Goal: Information Seeking & Learning: Check status

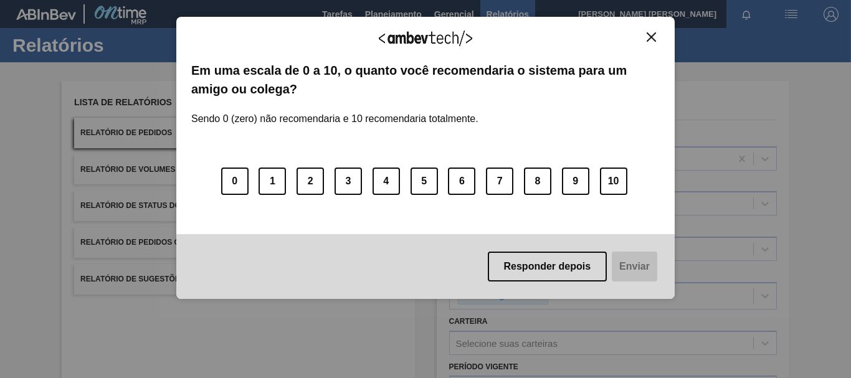
click at [648, 34] on img "Close" at bounding box center [651, 36] width 9 height 9
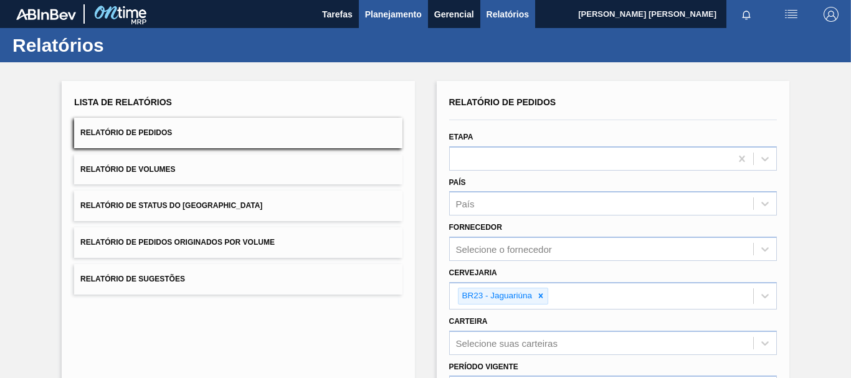
click at [396, 5] on button "Planejamento" at bounding box center [393, 14] width 69 height 28
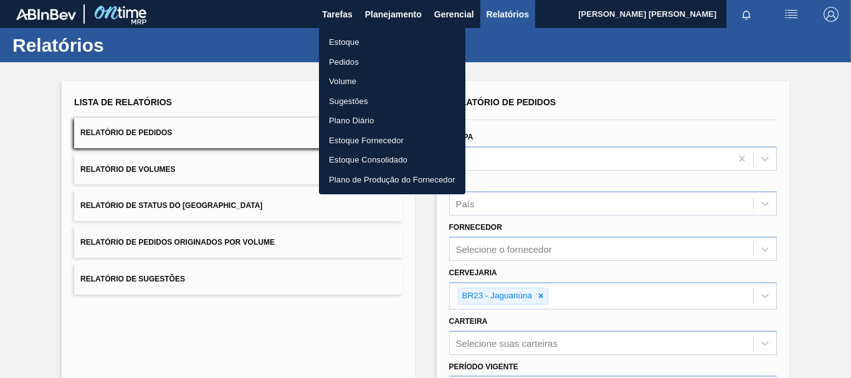
click at [343, 44] on li "Estoque" at bounding box center [392, 42] width 146 height 20
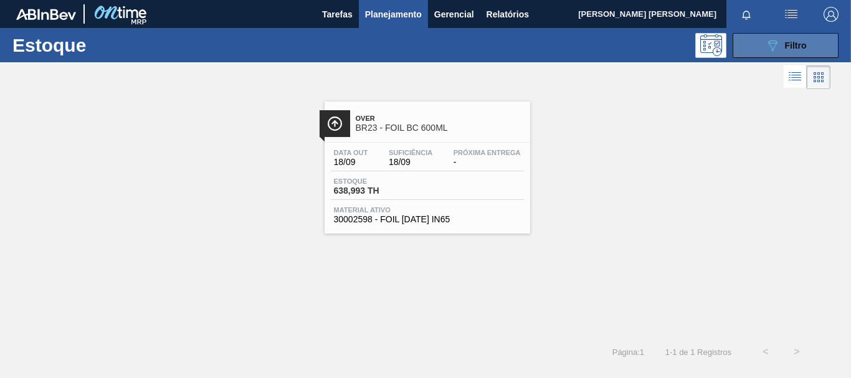
click at [770, 54] on button "089F7B8B-B2A5-4AFE-B5C0-19BA573D28AC Filtro" at bounding box center [786, 45] width 106 height 25
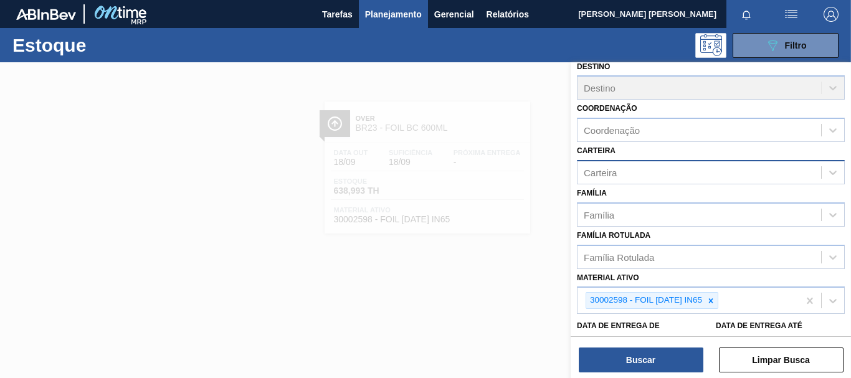
scroll to position [102, 0]
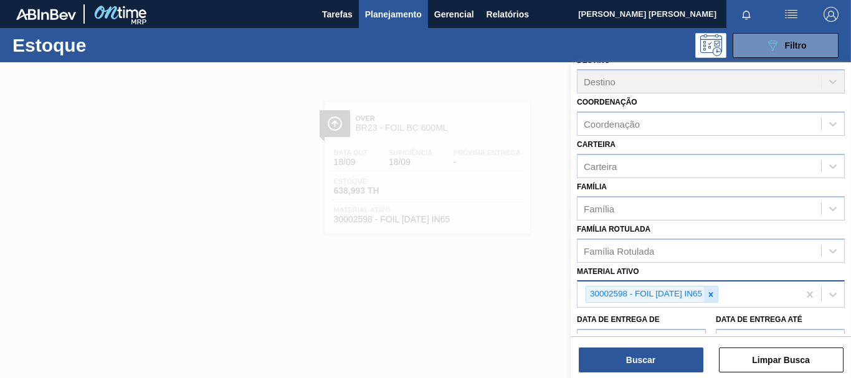
click at [714, 293] on icon at bounding box center [711, 294] width 4 height 4
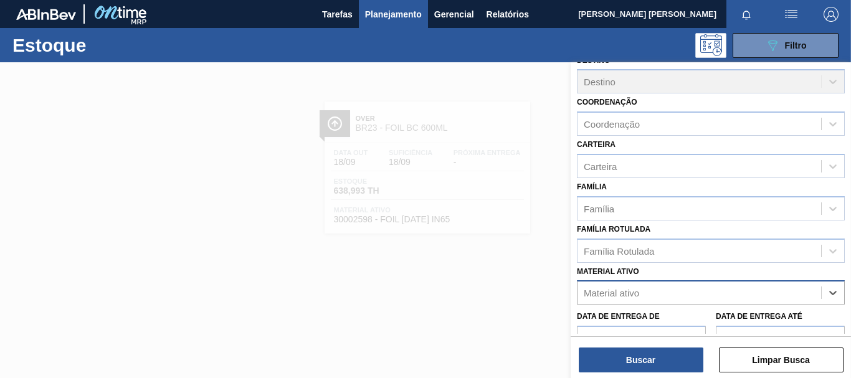
paste ativo "20002763"
type ativo "20002763"
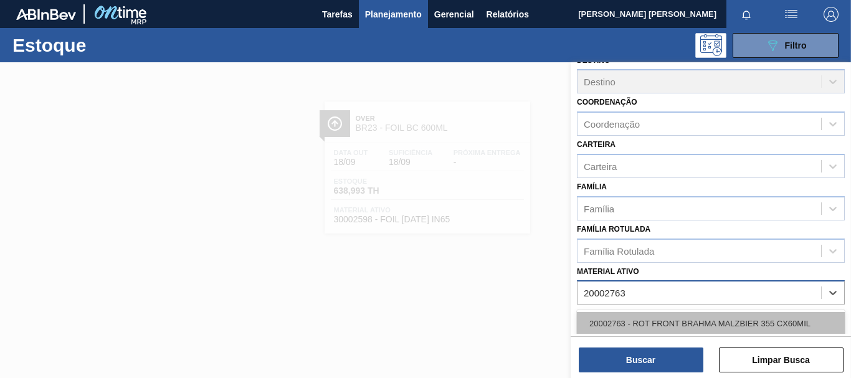
click at [739, 316] on div "20002763 - ROT FRONT BRAHMA MALZBIER 355 CX60MIL" at bounding box center [711, 323] width 268 height 23
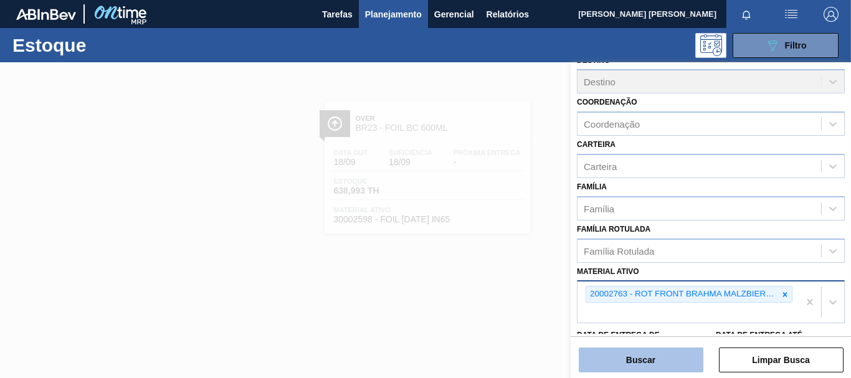
click at [660, 351] on button "Buscar" at bounding box center [641, 360] width 125 height 25
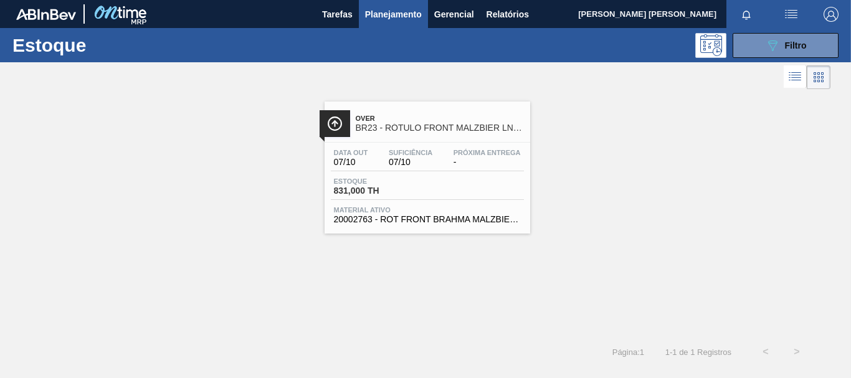
click at [436, 179] on div "Estoque 831,000 TH" at bounding box center [427, 189] width 193 height 22
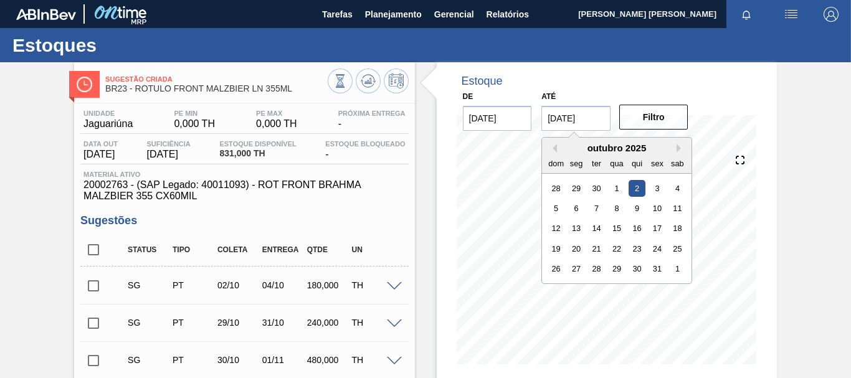
click at [556, 117] on input "[DATE]" at bounding box center [576, 118] width 69 height 25
type input "[DATE]"
click at [643, 122] on button "Filtro" at bounding box center [654, 117] width 69 height 25
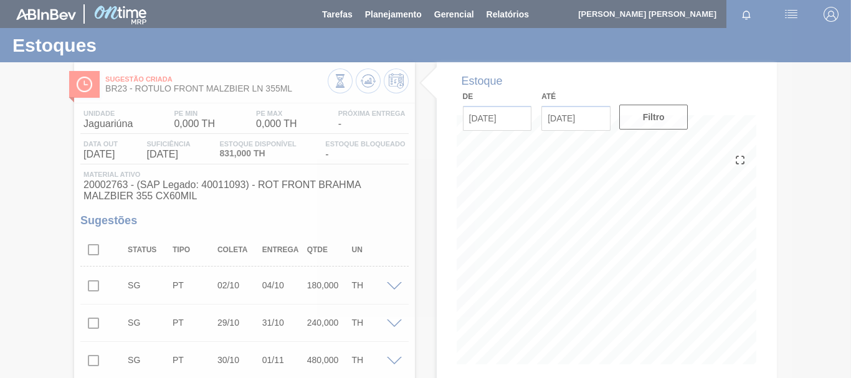
click at [758, 209] on div at bounding box center [425, 189] width 851 height 378
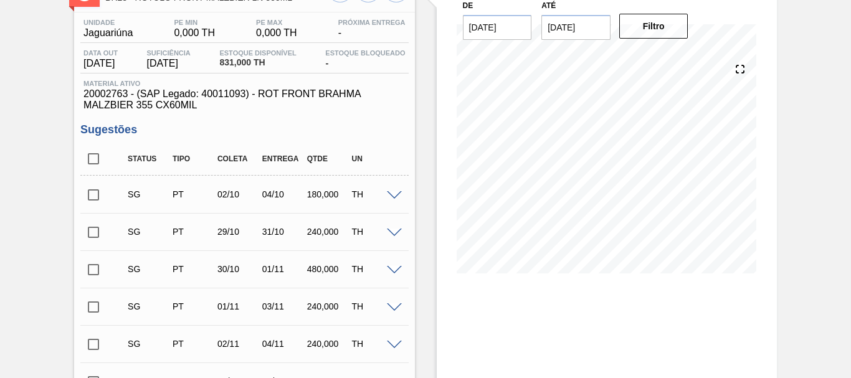
scroll to position [83, 0]
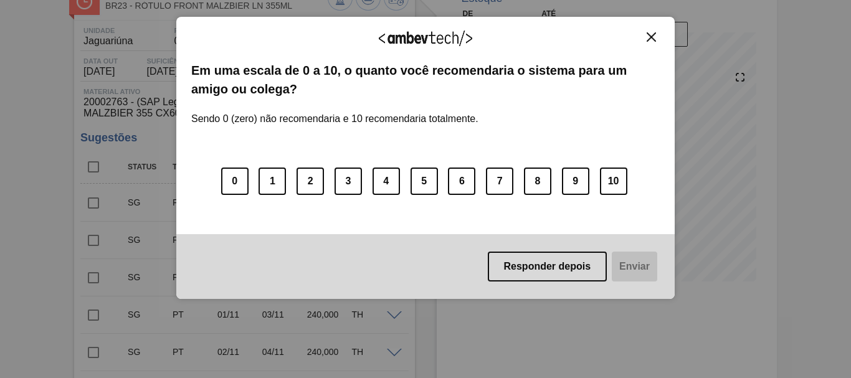
click at [653, 39] on img "Close" at bounding box center [651, 36] width 9 height 9
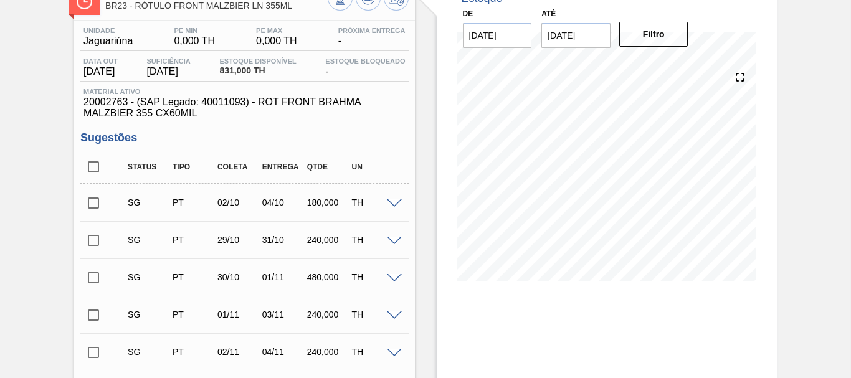
scroll to position [0, 0]
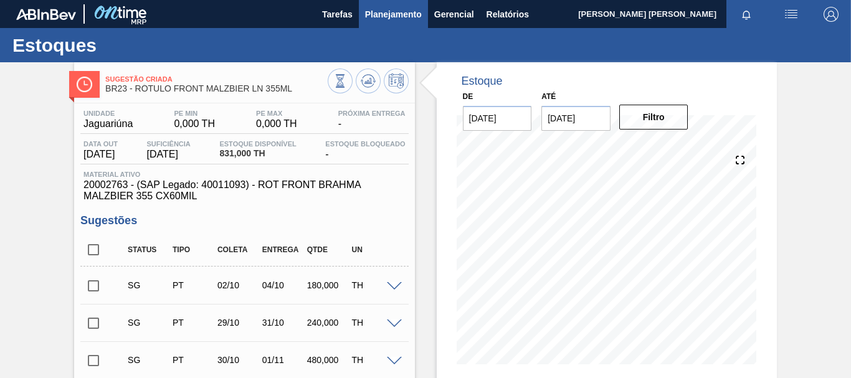
click at [375, 16] on span "Planejamento" at bounding box center [393, 14] width 57 height 15
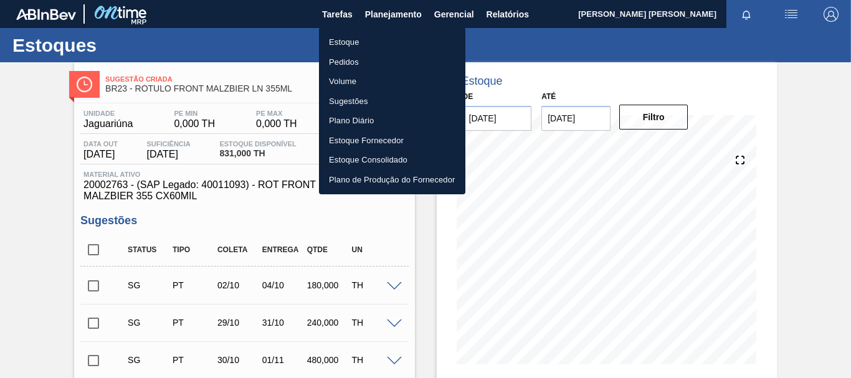
click at [359, 42] on li "Estoque" at bounding box center [392, 42] width 146 height 20
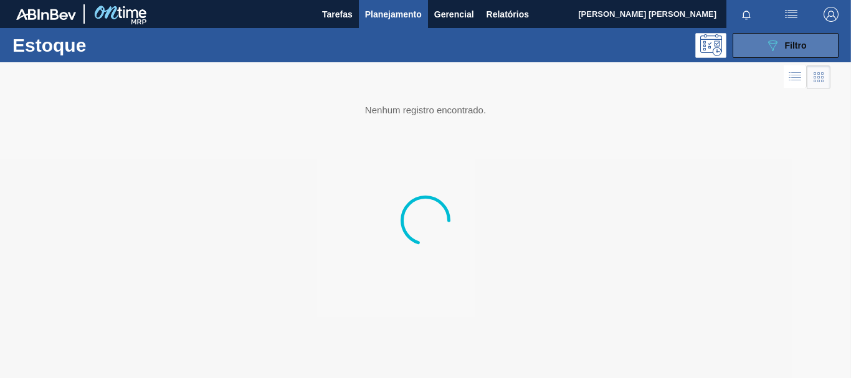
click at [782, 49] on div "089F7B8B-B2A5-4AFE-B5C0-19BA573D28AC Filtro" at bounding box center [786, 45] width 42 height 15
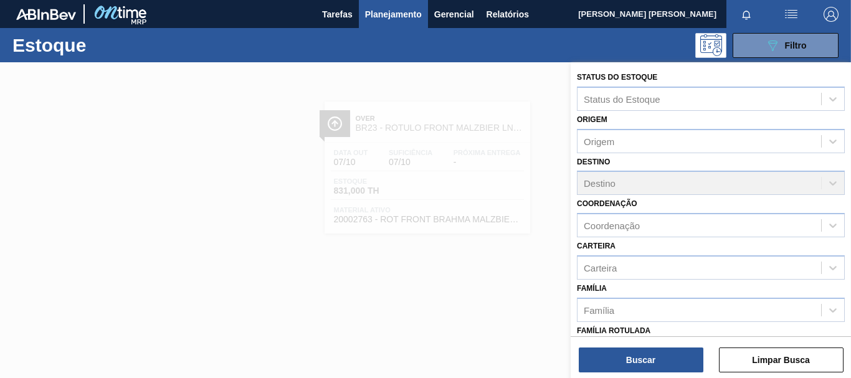
scroll to position [137, 0]
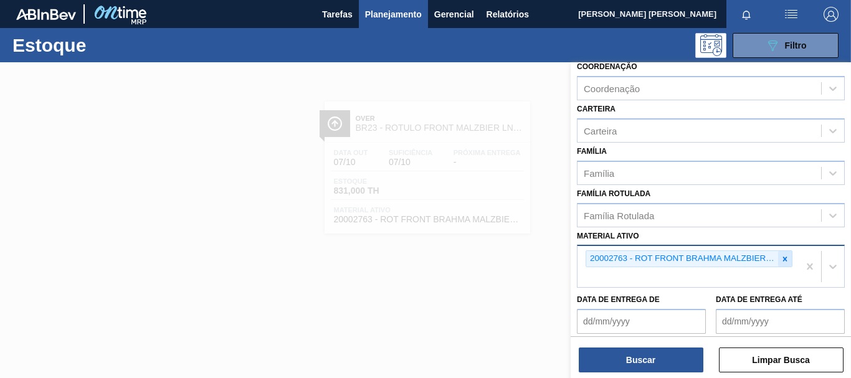
click at [785, 257] on icon at bounding box center [785, 259] width 4 height 4
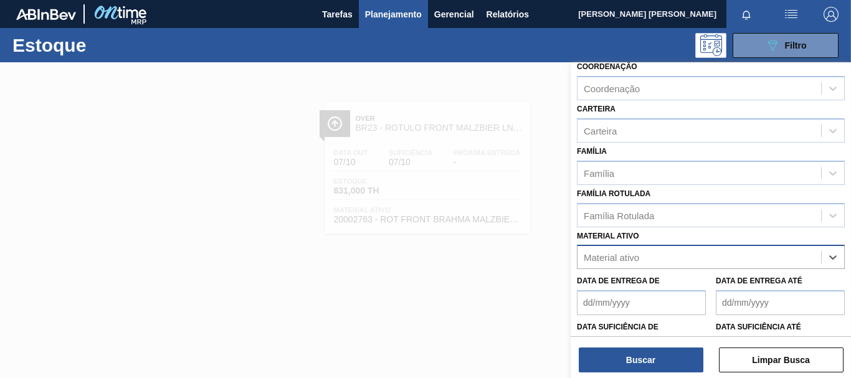
paste ativo "30012598"
type ativo "30012598"
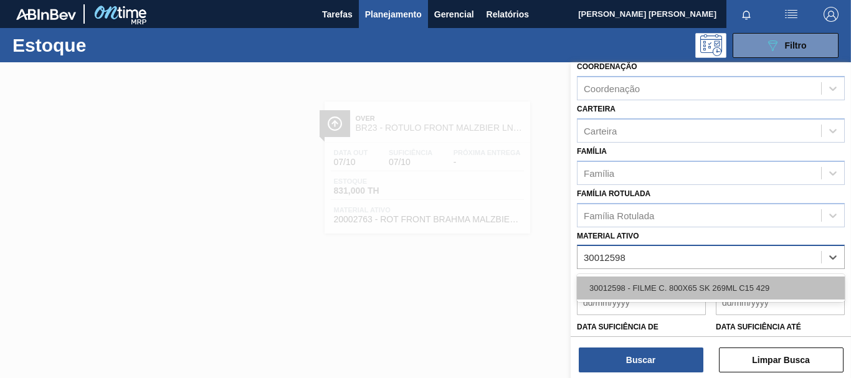
click at [758, 279] on div "30012598 - FILME C. 800X65 SK 269ML C15 429" at bounding box center [711, 288] width 268 height 23
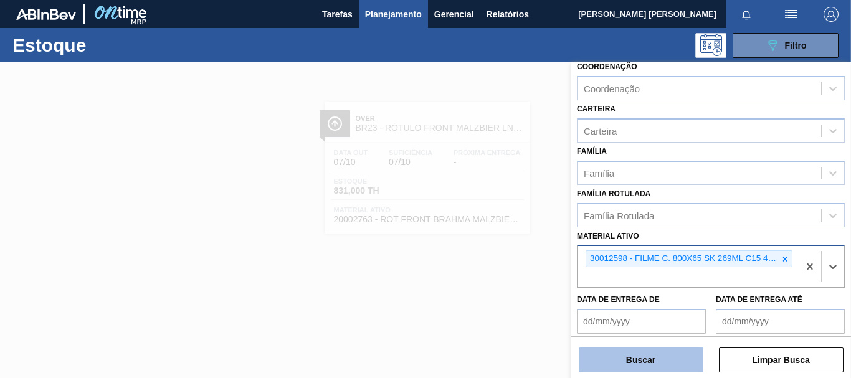
click at [633, 361] on button "Buscar" at bounding box center [641, 360] width 125 height 25
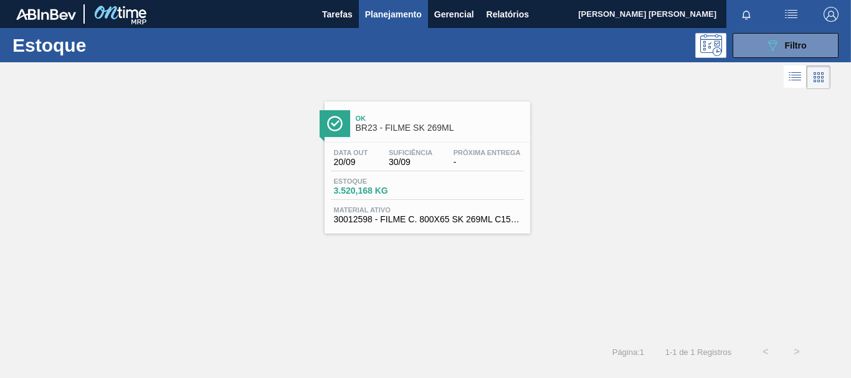
click at [477, 194] on div "Estoque 3.520,168 KG" at bounding box center [427, 189] width 193 height 22
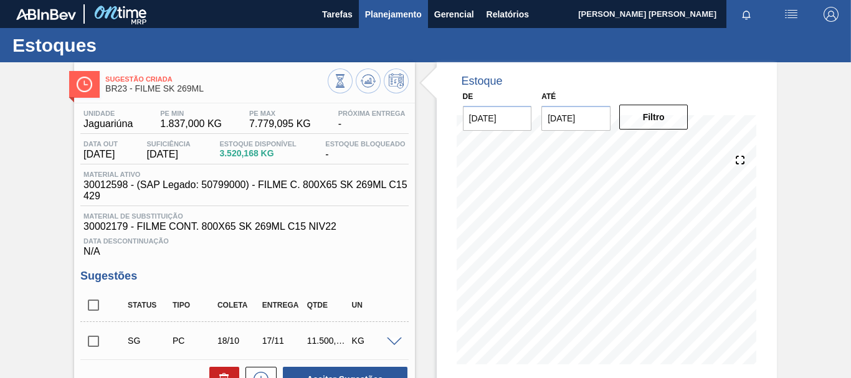
click at [416, 17] on span "Planejamento" at bounding box center [393, 14] width 57 height 15
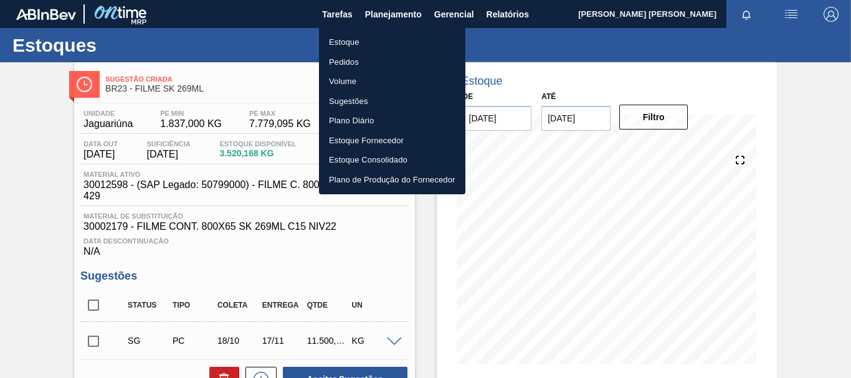
click at [363, 42] on li "Estoque" at bounding box center [392, 42] width 146 height 20
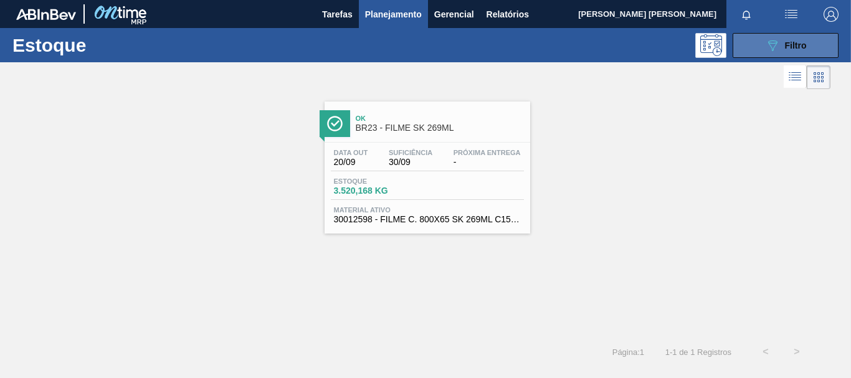
click at [802, 46] on span "Filtro" at bounding box center [796, 46] width 22 height 10
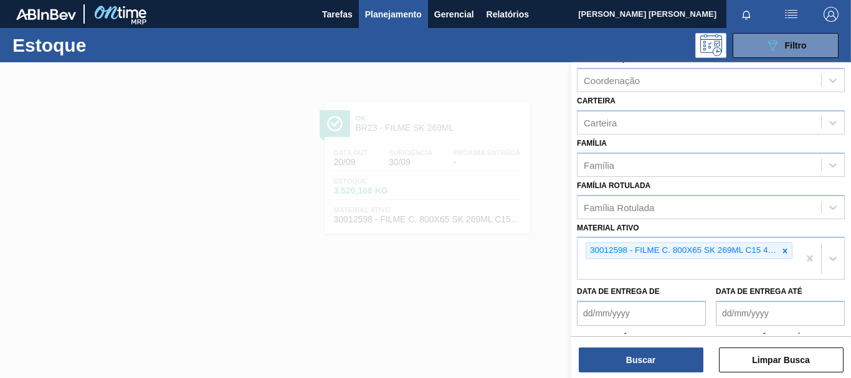
scroll to position [214, 0]
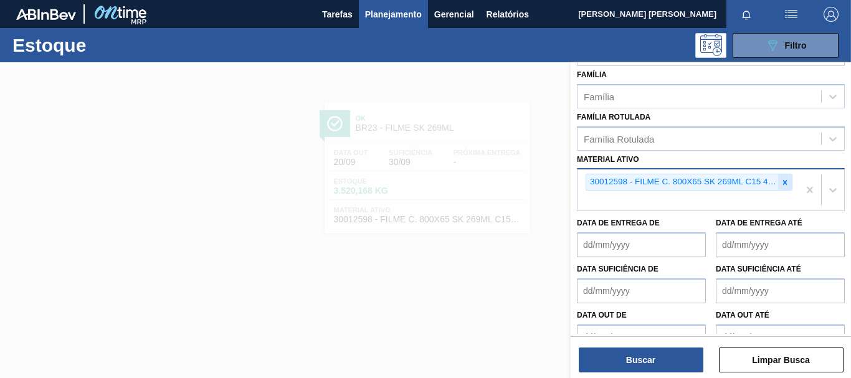
click at [784, 183] on icon at bounding box center [785, 182] width 4 height 4
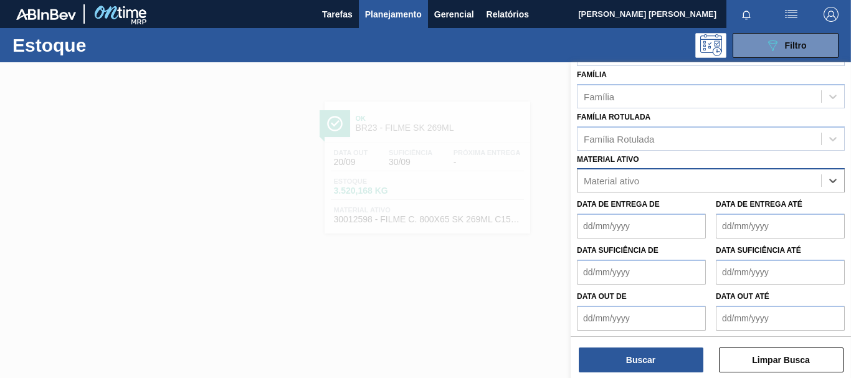
paste ativo "30033775"
type ativo "30033775"
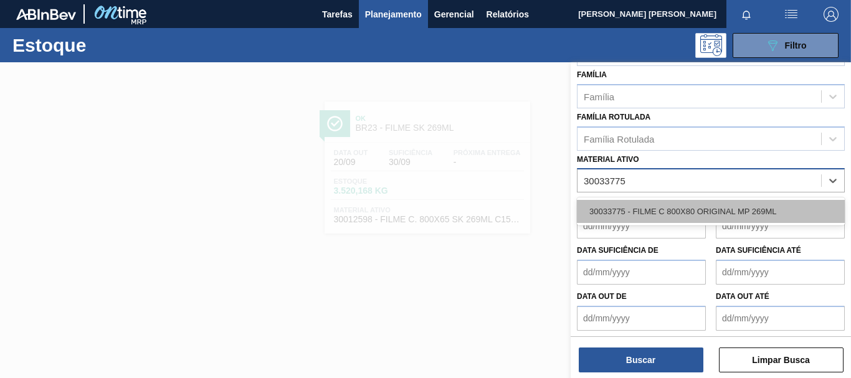
click at [745, 206] on div "30033775 - FILME C 800X80 ORIGINAL MP 269ML" at bounding box center [711, 211] width 268 height 23
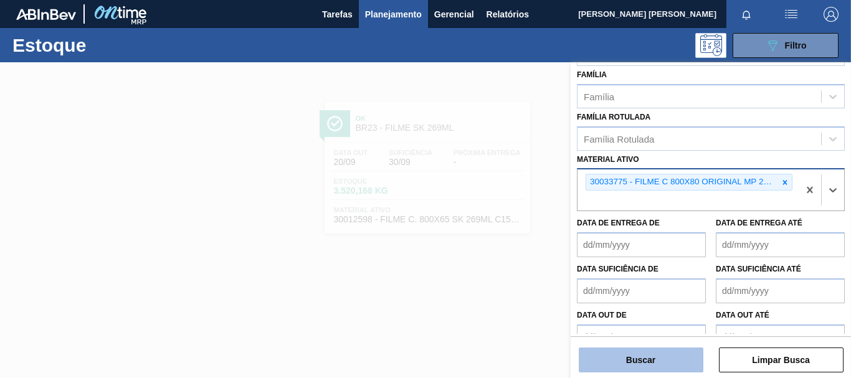
click at [677, 355] on button "Buscar" at bounding box center [641, 360] width 125 height 25
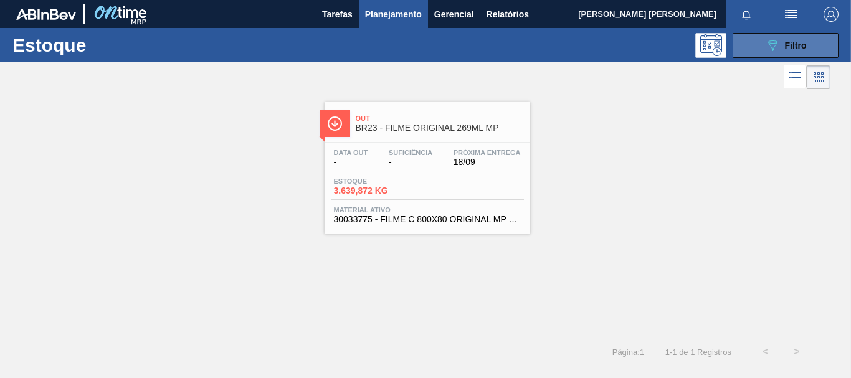
click at [769, 43] on icon at bounding box center [773, 46] width 9 height 11
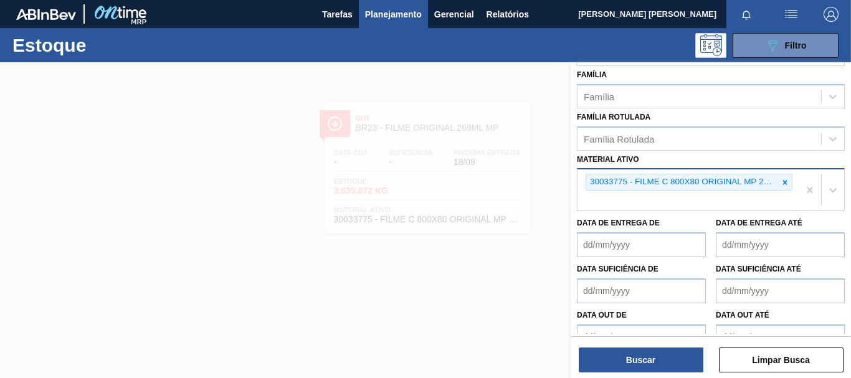
click at [411, 16] on span "Planejamento" at bounding box center [393, 14] width 57 height 15
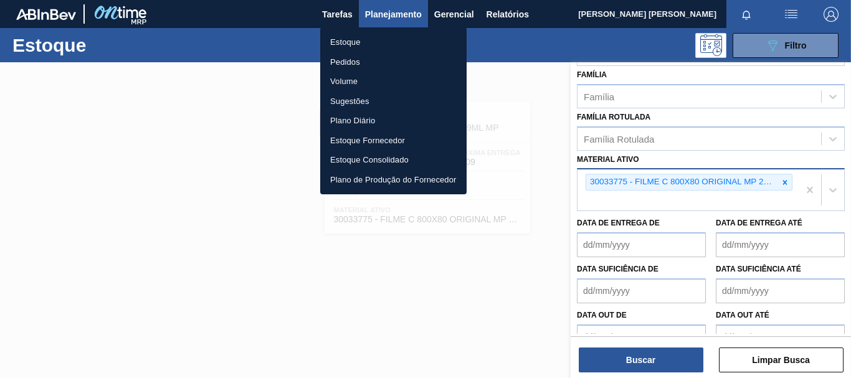
click at [365, 41] on li "Estoque" at bounding box center [393, 42] width 146 height 20
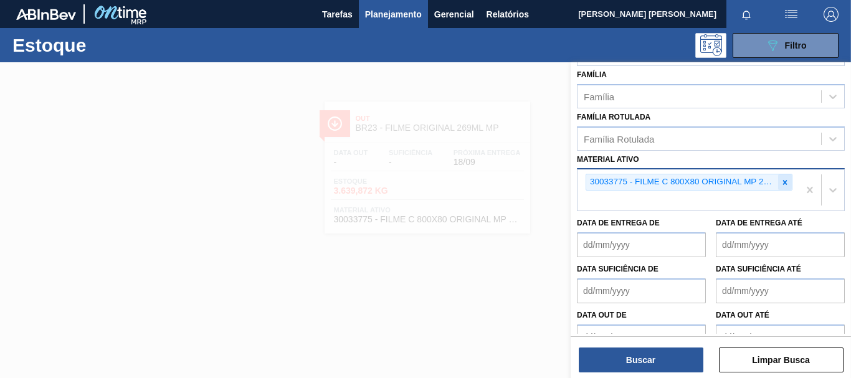
click at [782, 182] on icon at bounding box center [785, 182] width 9 height 9
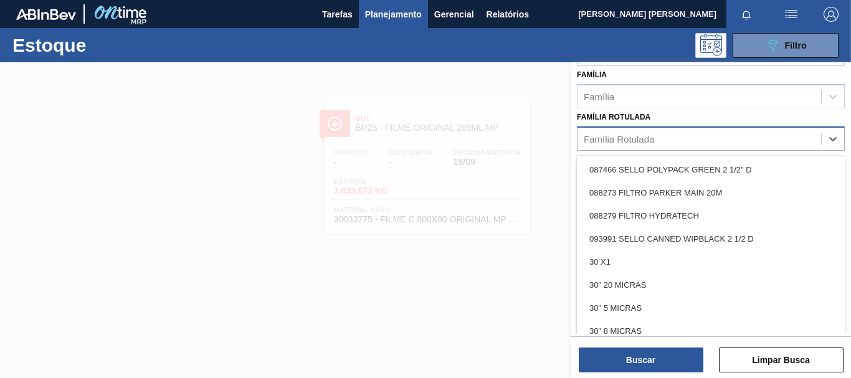
click at [717, 142] on div "Família Rotulada" at bounding box center [700, 139] width 244 height 18
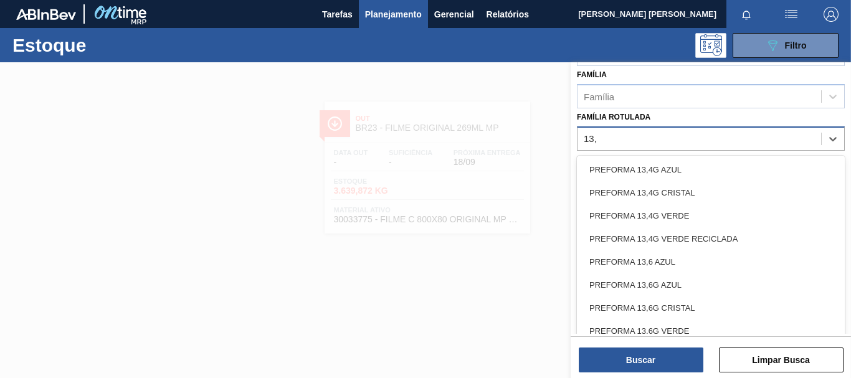
type Rotulada "13,7"
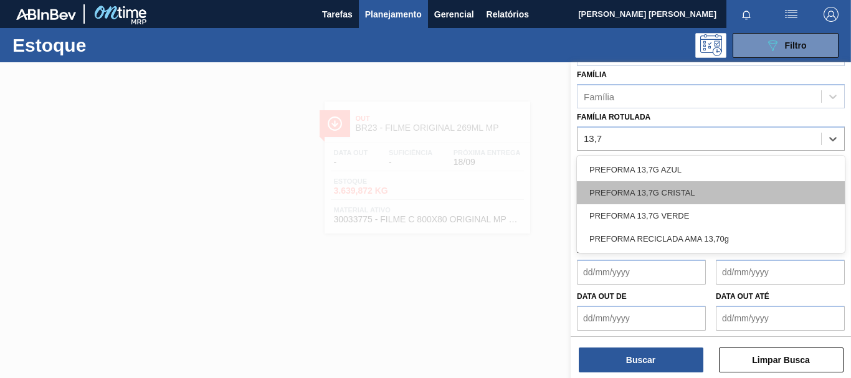
click at [677, 188] on div "PREFORMA 13,7G CRISTAL" at bounding box center [711, 192] width 268 height 23
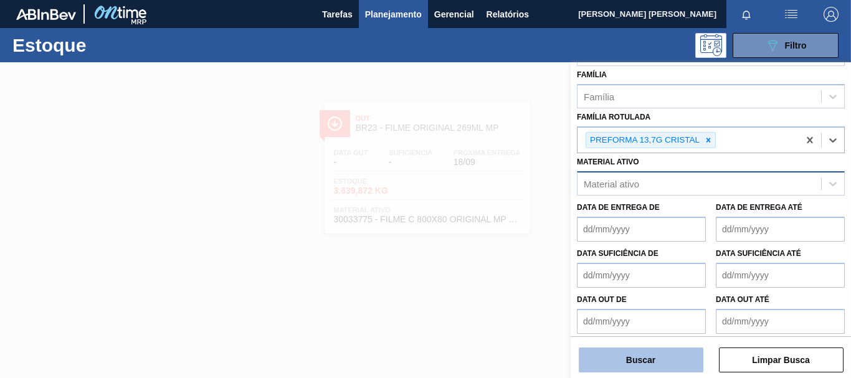
click at [642, 357] on button "Buscar" at bounding box center [641, 360] width 125 height 25
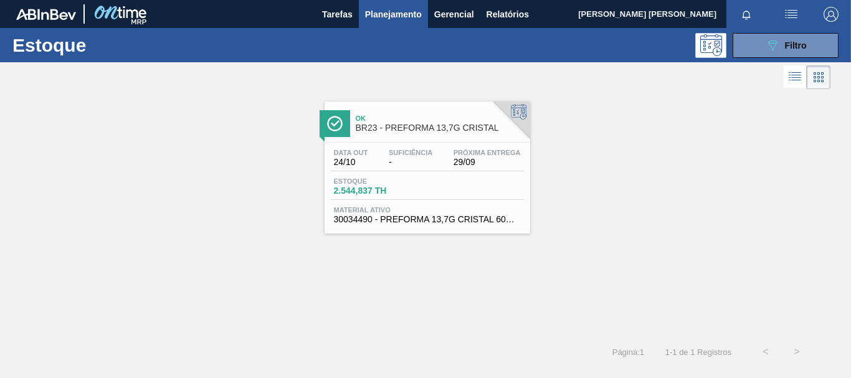
click at [502, 169] on div "Data out 24/10 Suficiência - Próxima Entrega 29/09" at bounding box center [427, 160] width 193 height 22
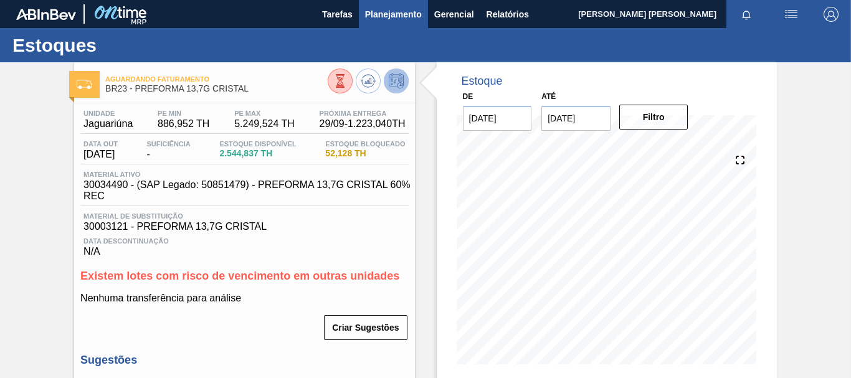
click at [379, 11] on span "Planejamento" at bounding box center [393, 14] width 57 height 15
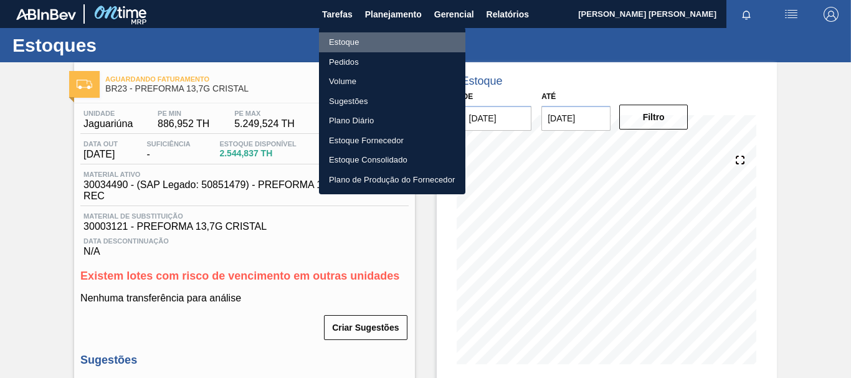
click at [362, 41] on li "Estoque" at bounding box center [392, 42] width 146 height 20
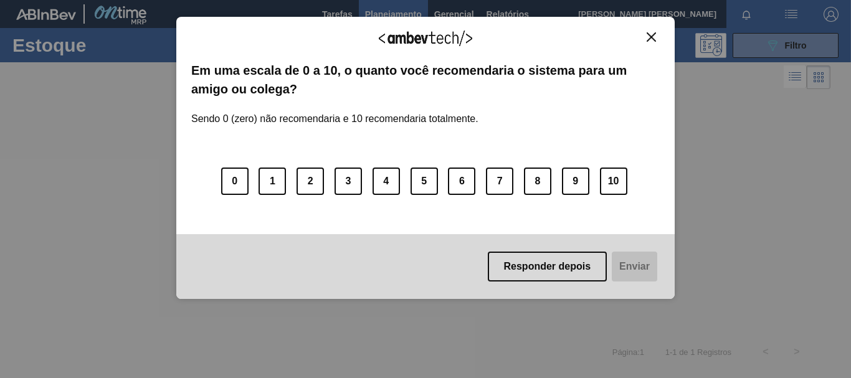
click at [654, 37] on img "Close" at bounding box center [651, 36] width 9 height 9
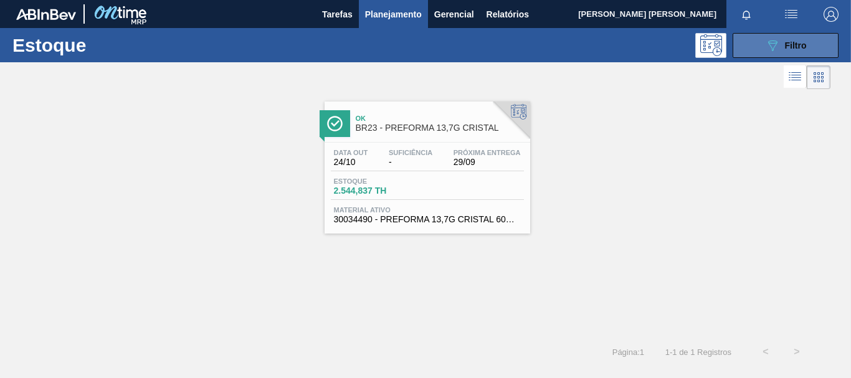
click at [787, 55] on button "089F7B8B-B2A5-4AFE-B5C0-19BA573D28AC Filtro" at bounding box center [786, 45] width 106 height 25
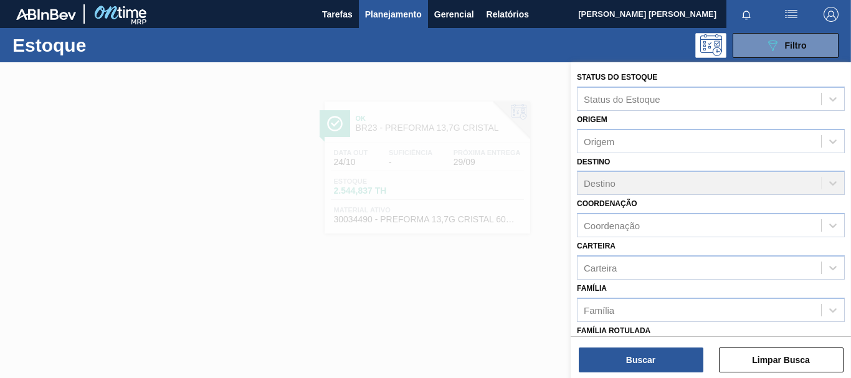
scroll to position [206, 0]
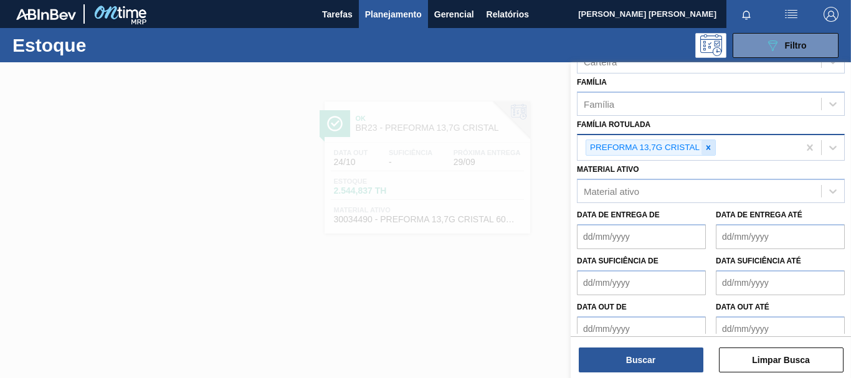
click at [706, 146] on icon at bounding box center [708, 147] width 9 height 9
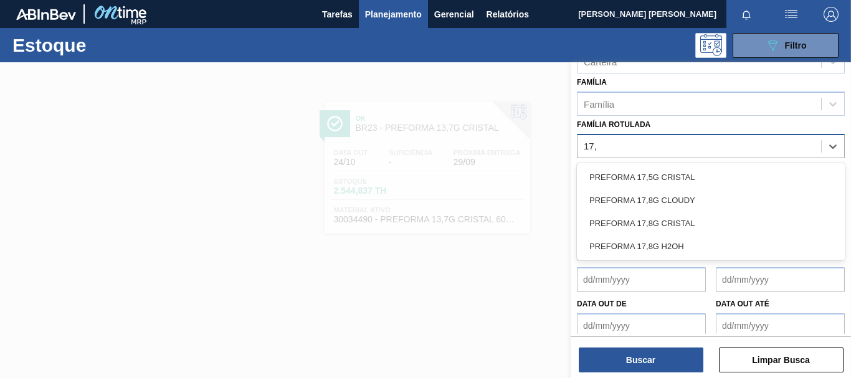
type Rotulada "17,8"
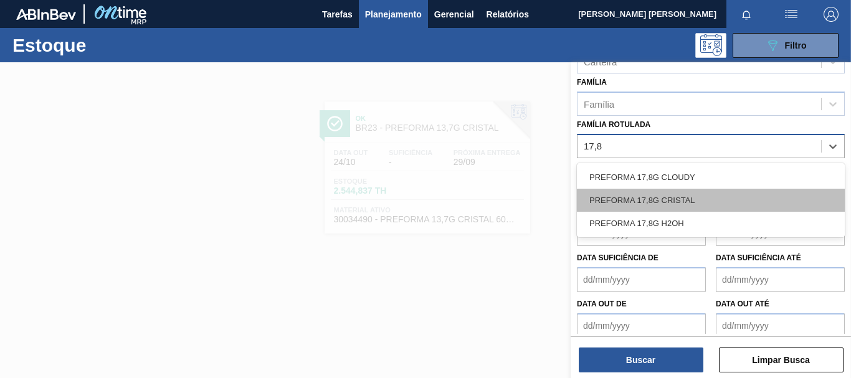
click at [695, 199] on div "PREFORMA 17,8G CRISTAL" at bounding box center [711, 200] width 268 height 23
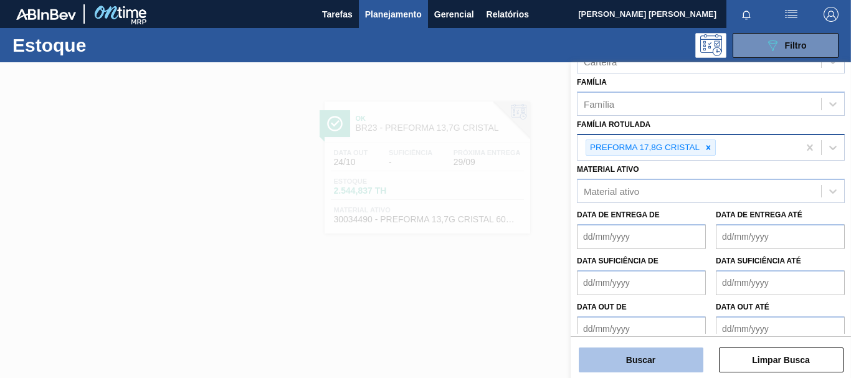
click at [647, 359] on button "Buscar" at bounding box center [641, 360] width 125 height 25
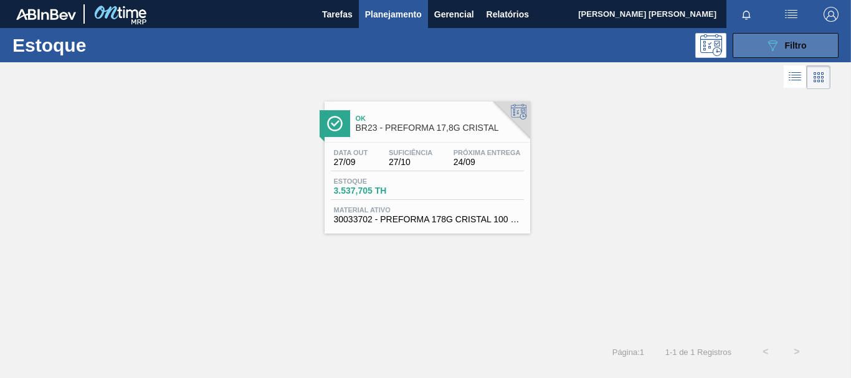
click at [792, 52] on div "089F7B8B-B2A5-4AFE-B5C0-19BA573D28AC Filtro" at bounding box center [786, 45] width 42 height 15
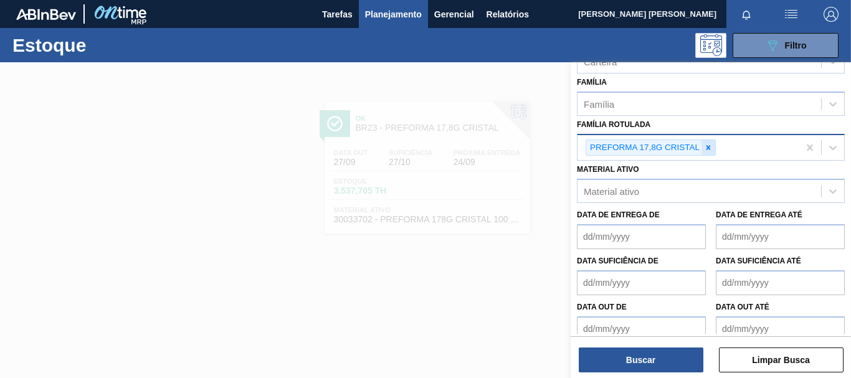
click at [706, 144] on icon at bounding box center [708, 147] width 9 height 9
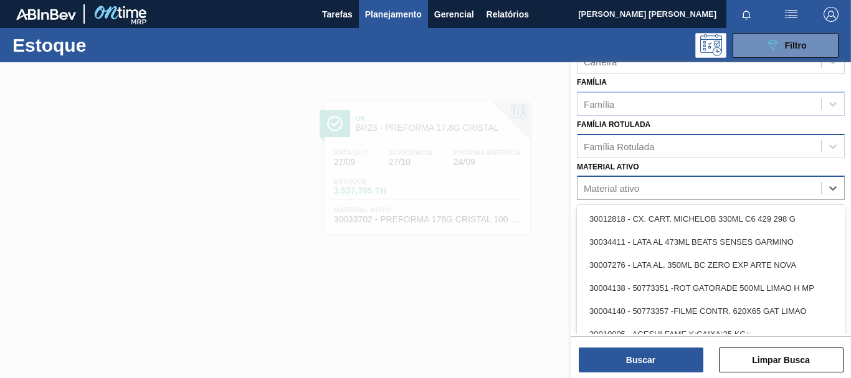
click at [644, 189] on div "Material ativo" at bounding box center [700, 189] width 244 height 18
paste ativo "30030755"
type ativo "30030755"
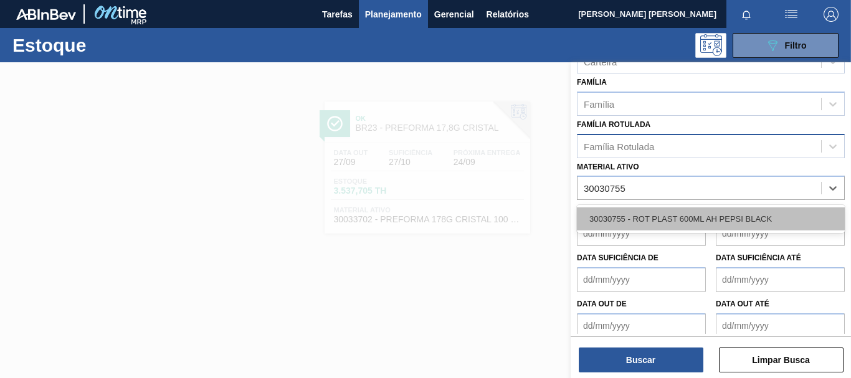
click at [661, 214] on div "30030755 - ROT PLAST 600ML AH PEPSI BLACK" at bounding box center [711, 219] width 268 height 23
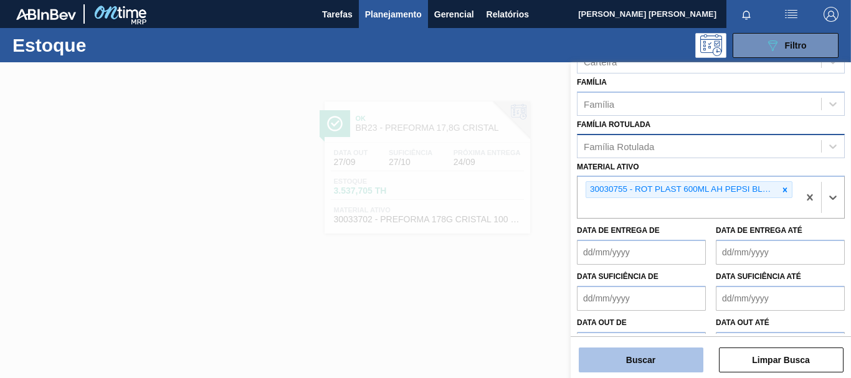
click at [655, 361] on button "Buscar" at bounding box center [641, 360] width 125 height 25
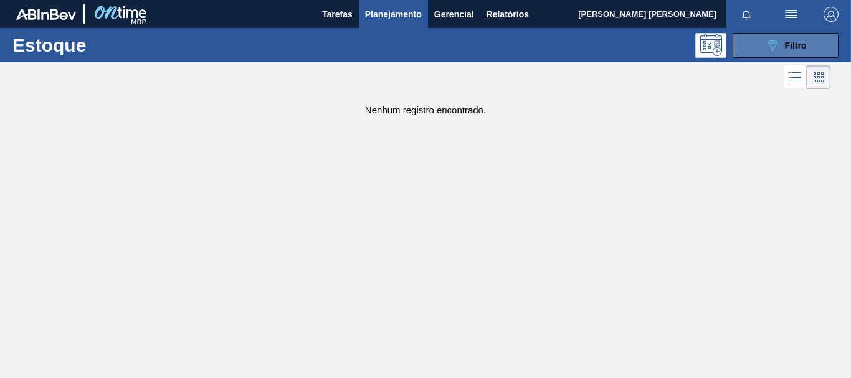
click at [745, 53] on button "089F7B8B-B2A5-4AFE-B5C0-19BA573D28AC Filtro" at bounding box center [786, 45] width 106 height 25
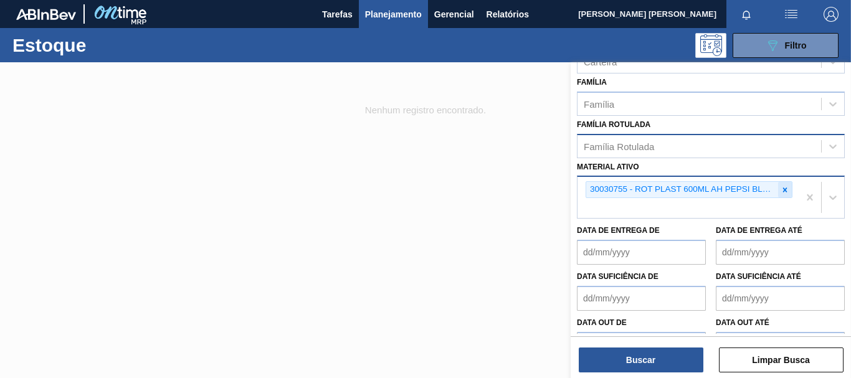
click at [781, 187] on icon at bounding box center [785, 190] width 9 height 9
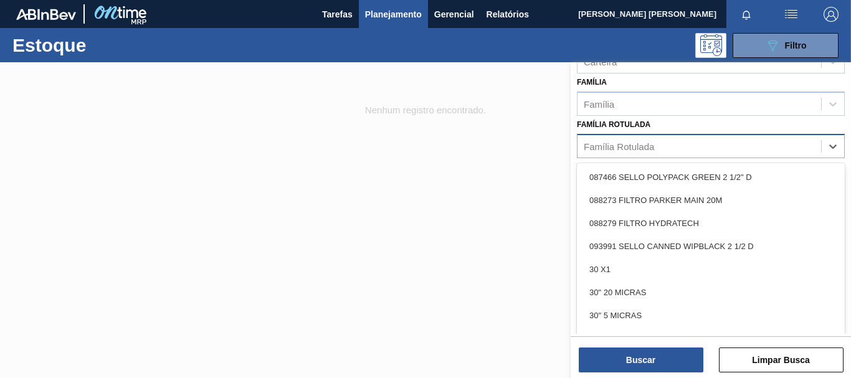
click at [716, 147] on div "Família Rotulada" at bounding box center [700, 146] width 244 height 18
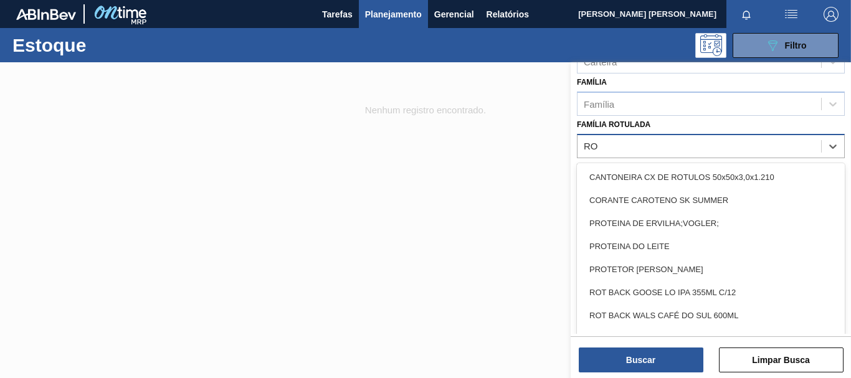
type Rotulada "R"
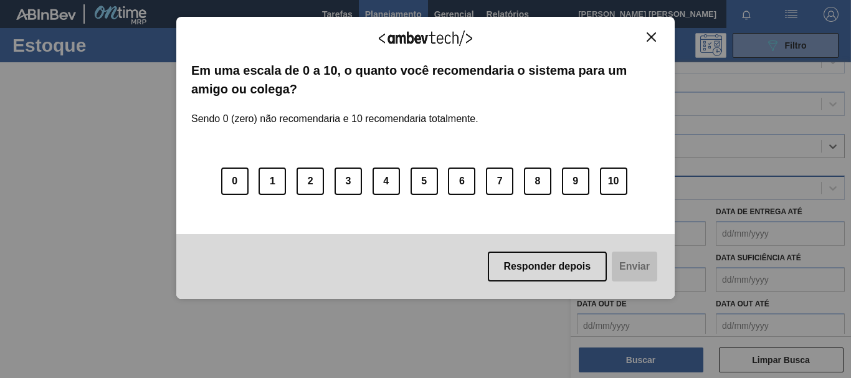
click at [650, 38] on img "Close" at bounding box center [651, 36] width 9 height 9
